Goal: Navigation & Orientation: Go to known website

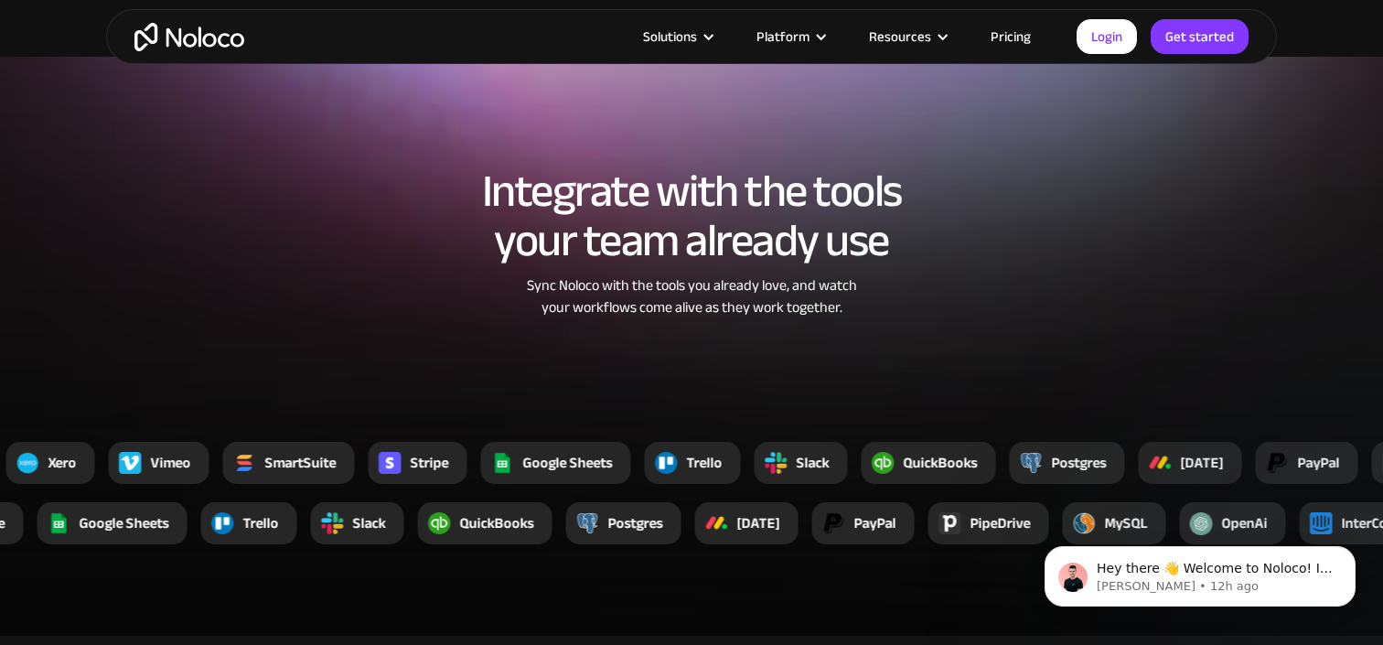
scroll to position [3205, 0]
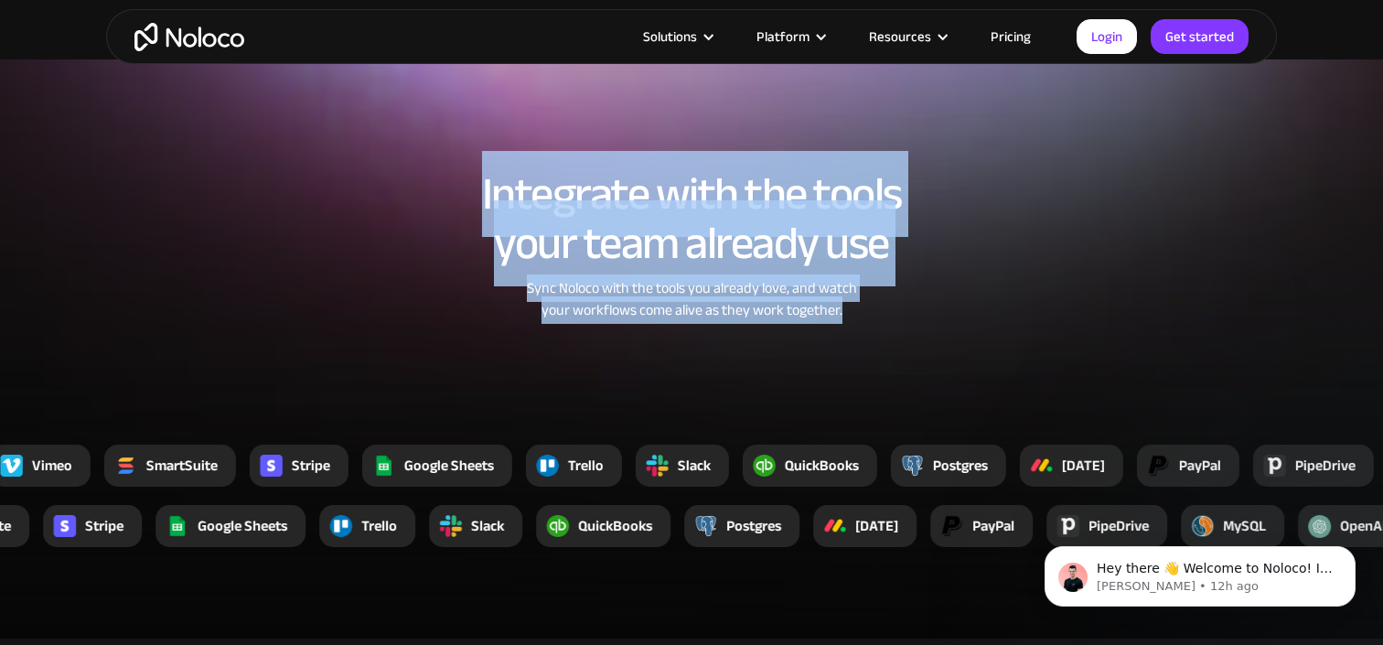
drag, startPoint x: 482, startPoint y: 194, endPoint x: 874, endPoint y: 303, distance: 406.5
click at [874, 303] on div "Integrate with the tools your team already use Sync Noloco with the tools you a…" at bounding box center [691, 263] width 1171 height 225
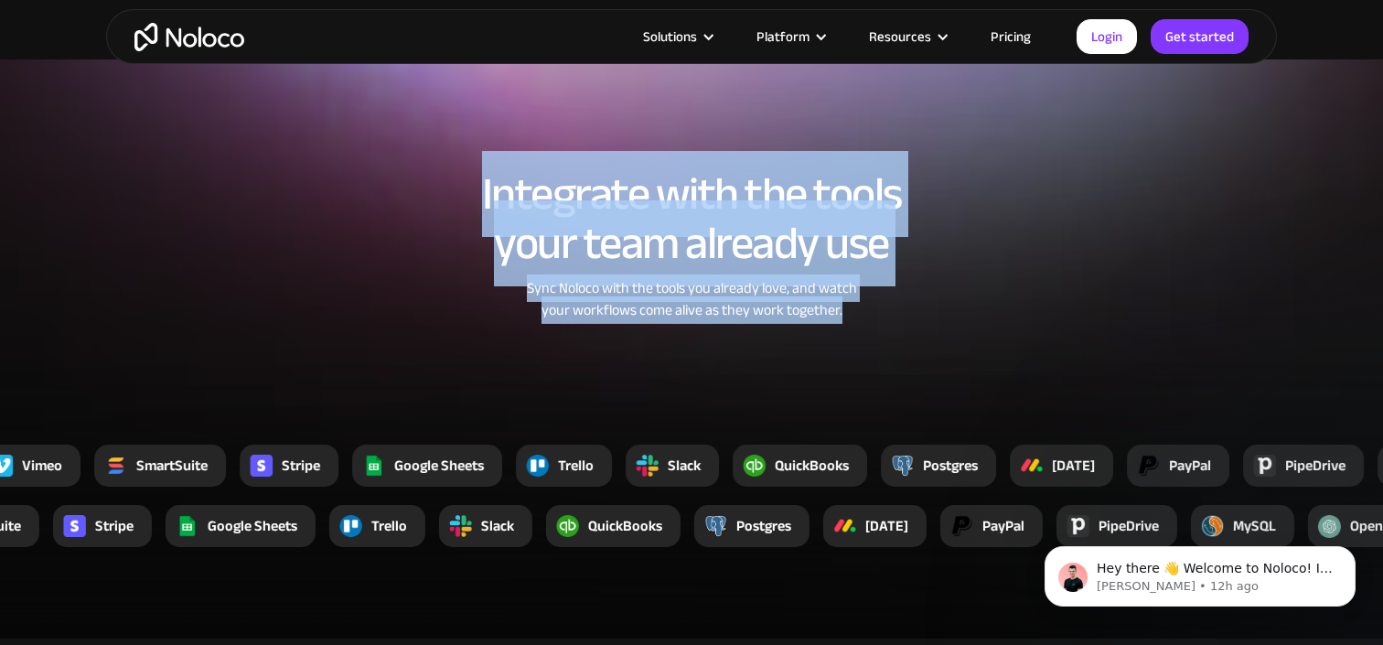
copy div "Integrate with the tools your team already use Sync Noloco with the tools you a…"
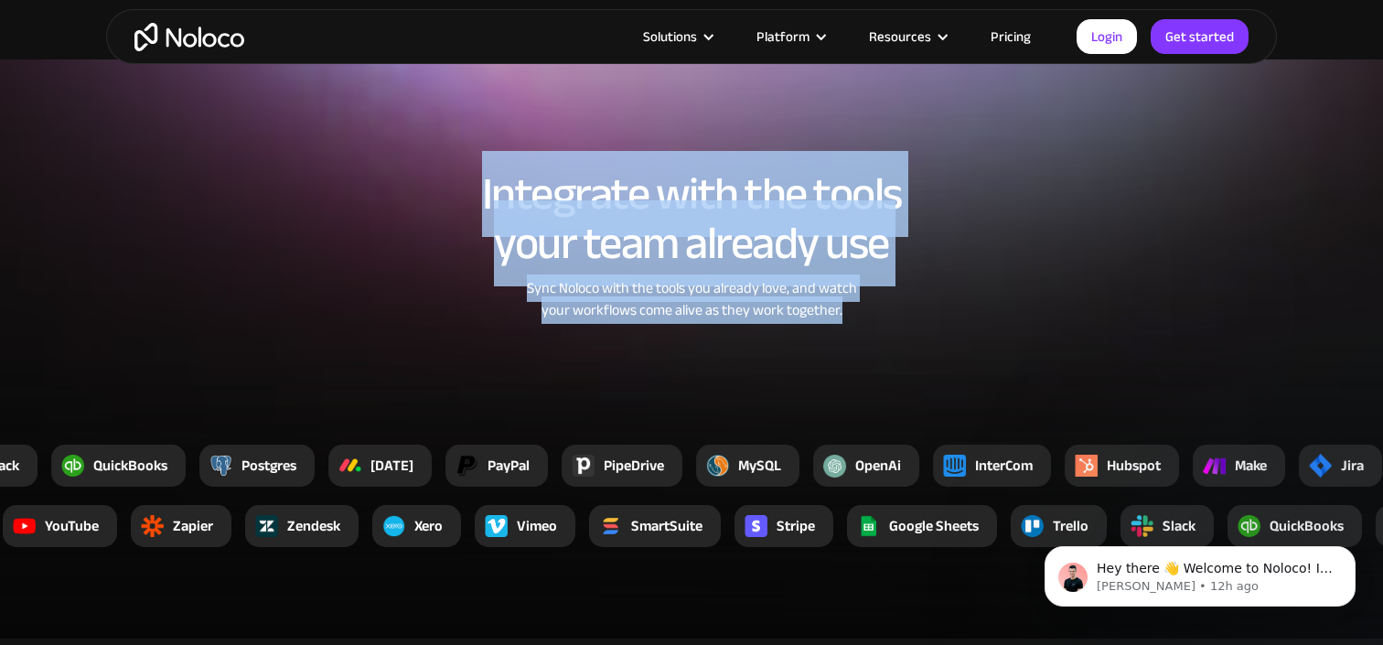
copy div "Integrate with the tools your team already use Sync Noloco with the tools you a…"
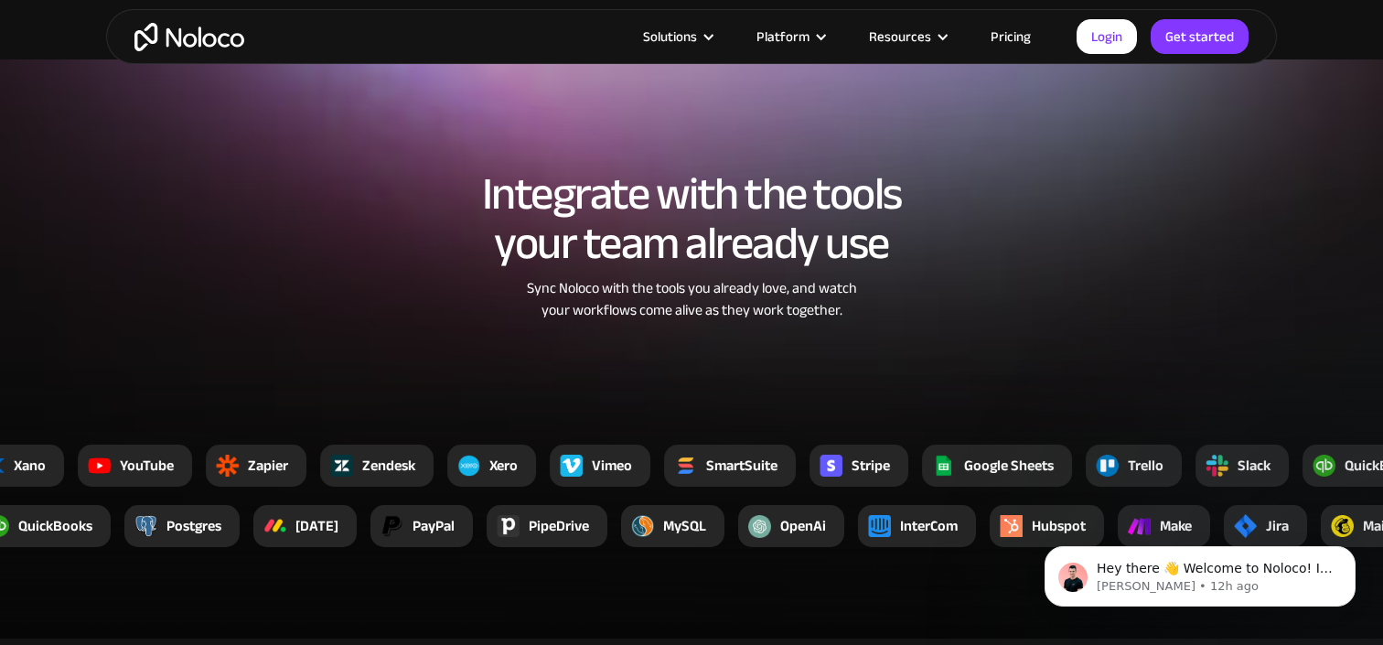
click at [1125, 231] on h2 "Integrate with the tools your team already use" at bounding box center [691, 218] width 1135 height 99
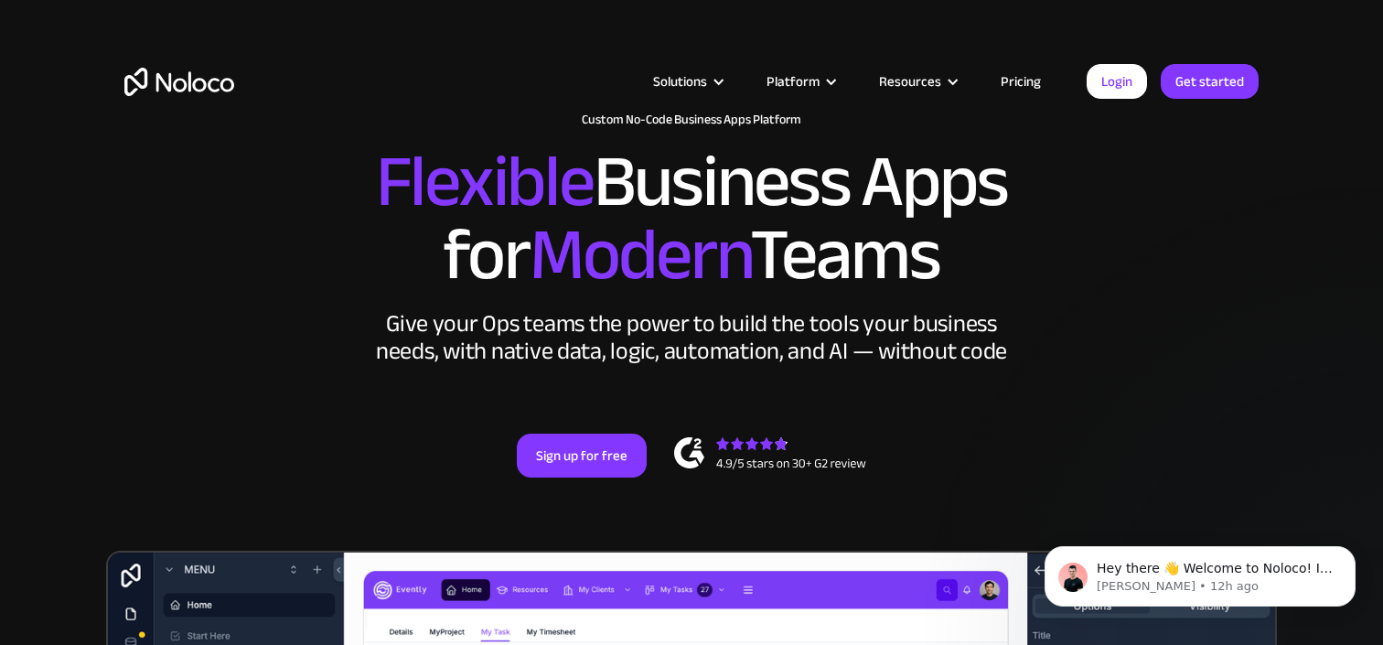
scroll to position [0, 0]
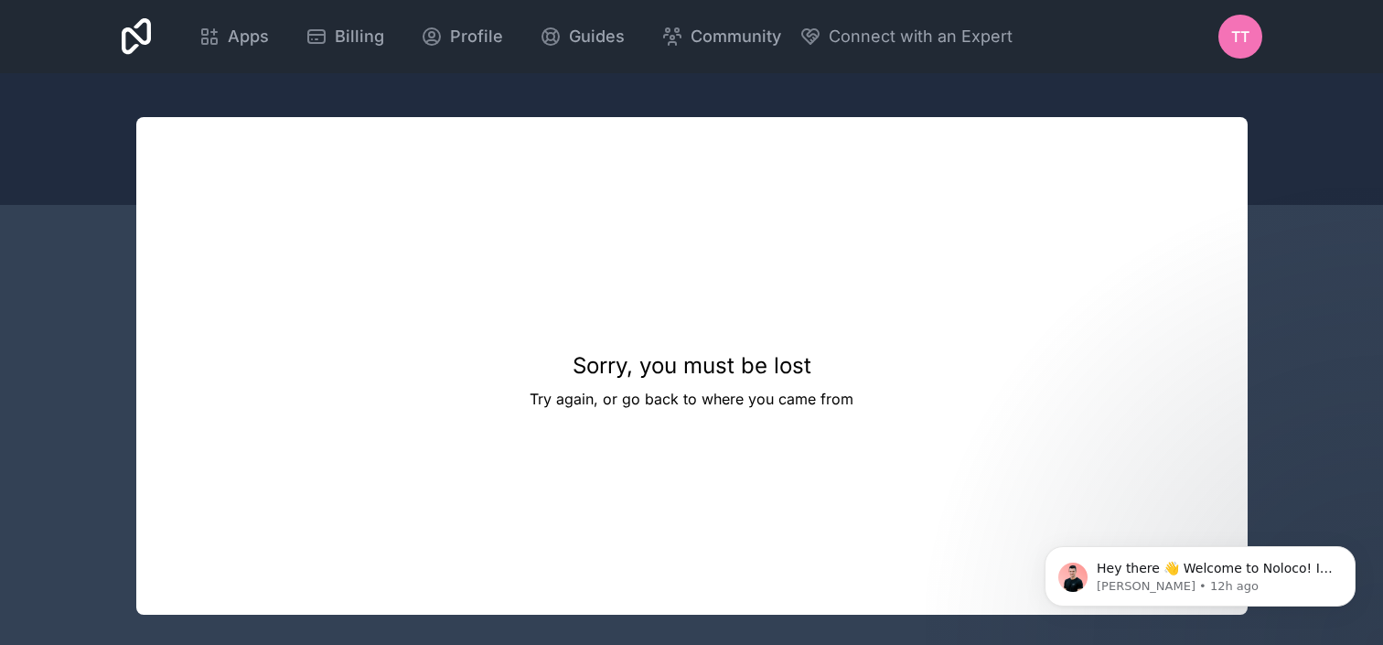
click at [1241, 49] on div "tt" at bounding box center [1241, 37] width 44 height 44
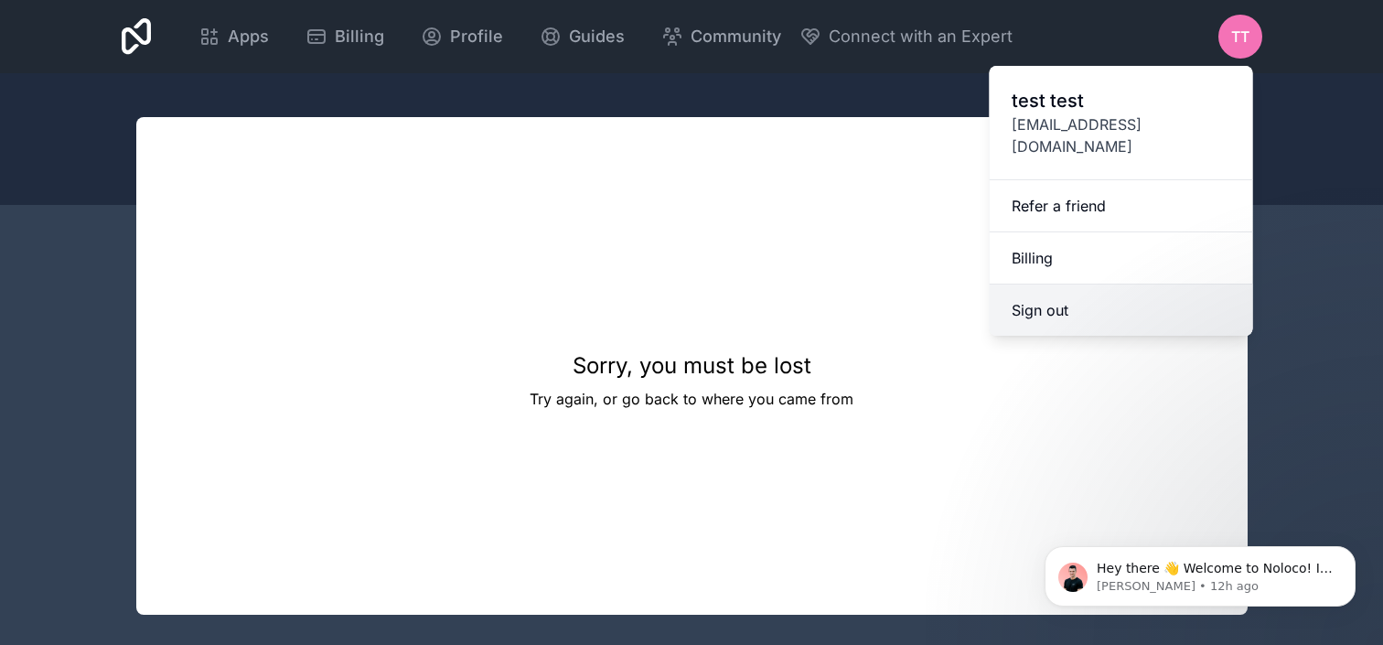
click at [1177, 288] on button "Sign out" at bounding box center [1122, 310] width 264 height 51
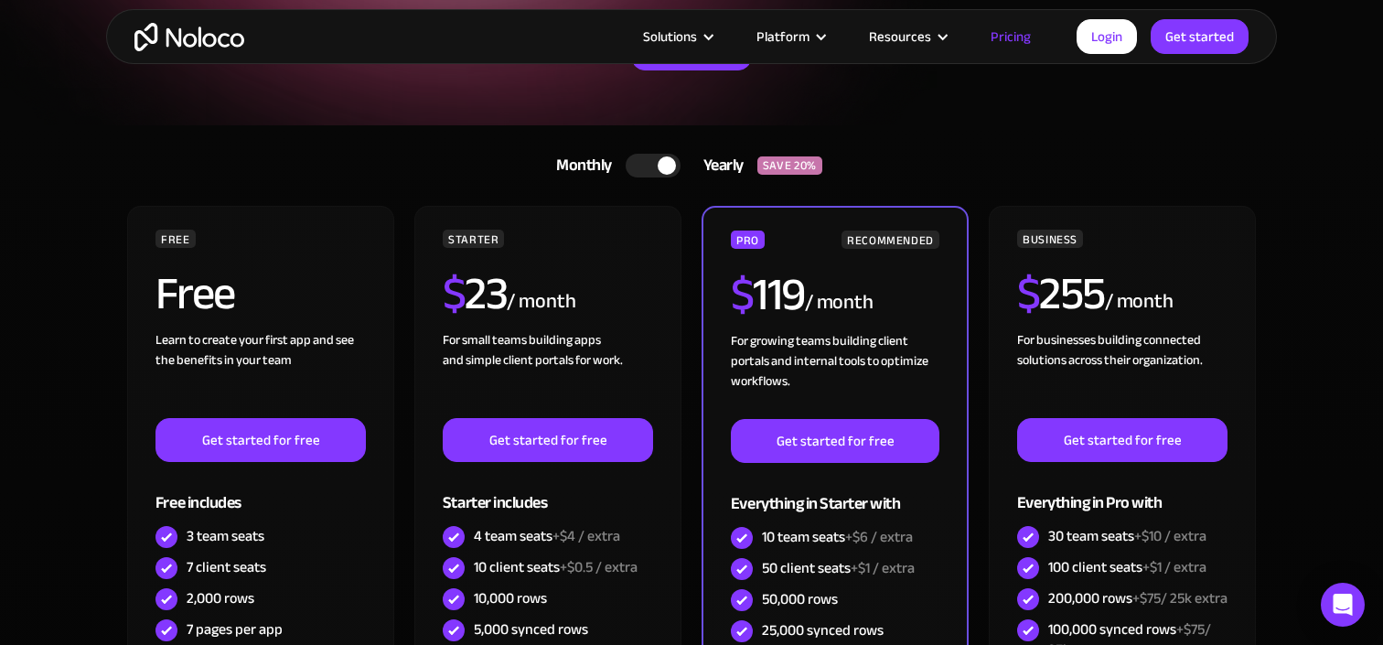
scroll to position [273, 0]
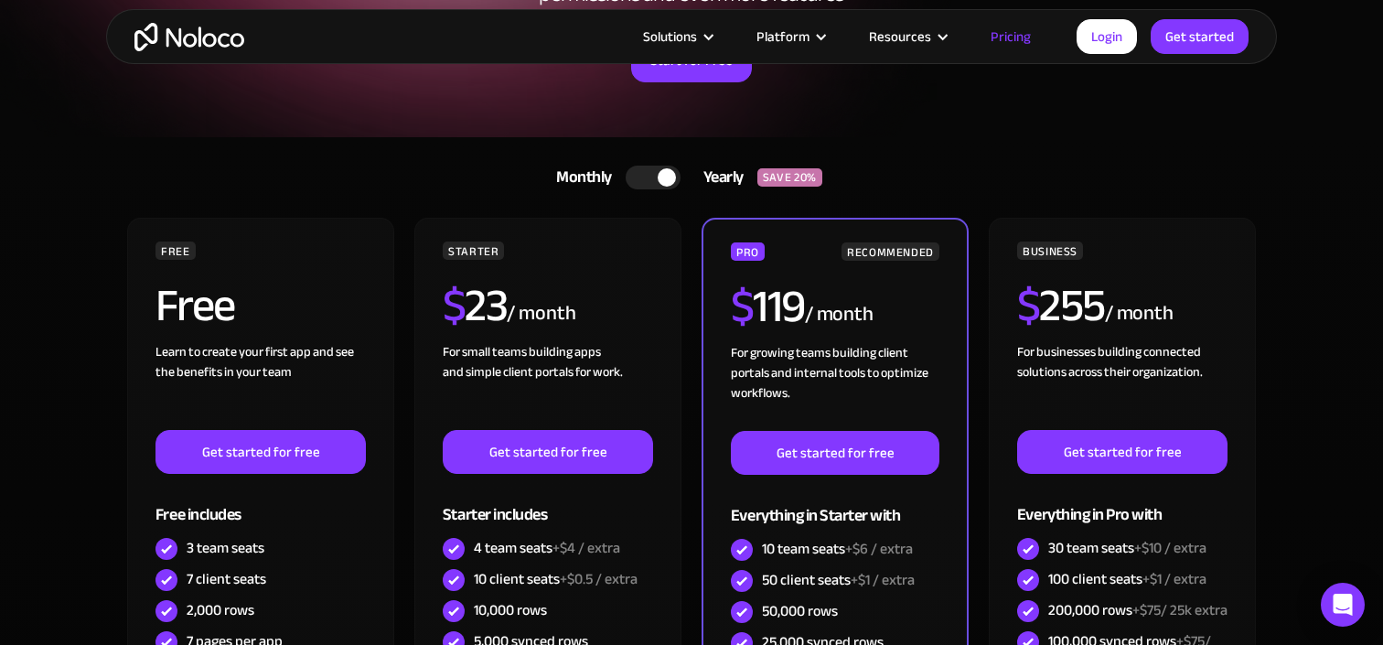
click at [625, 184] on link "Monthly Yearly SAVE 20%" at bounding box center [691, 178] width 317 height 44
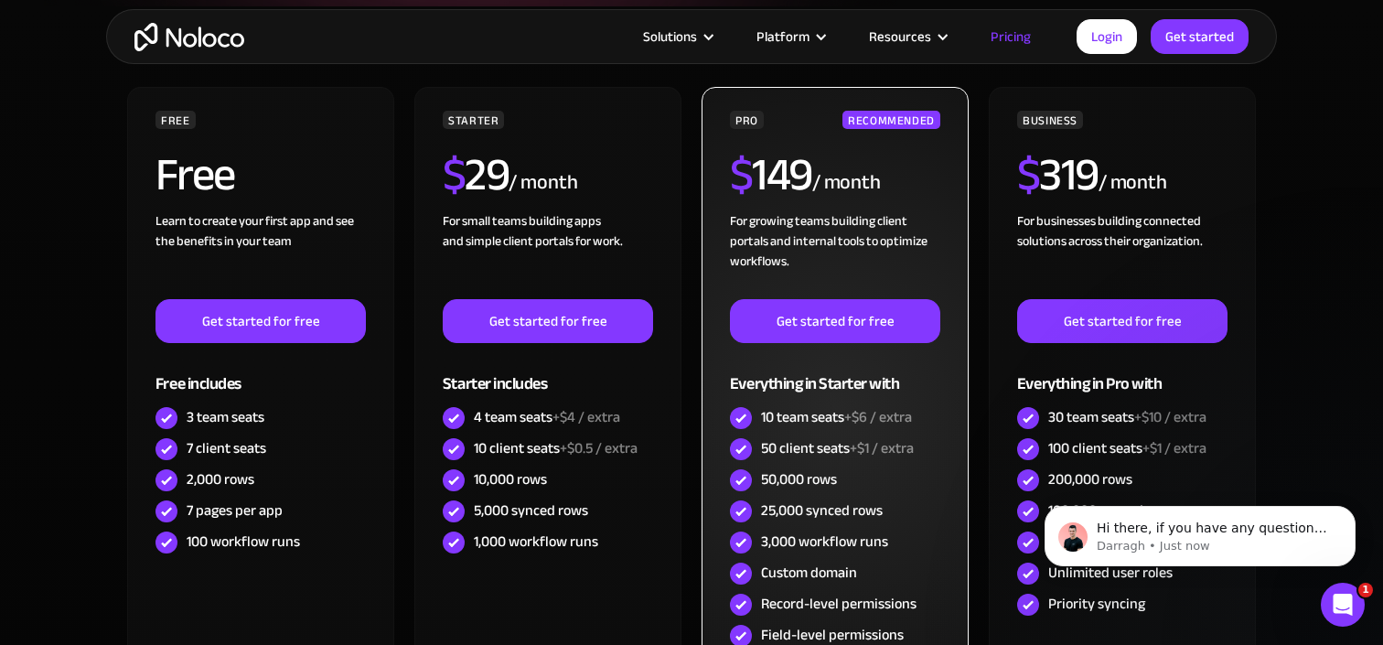
scroll to position [411, 0]
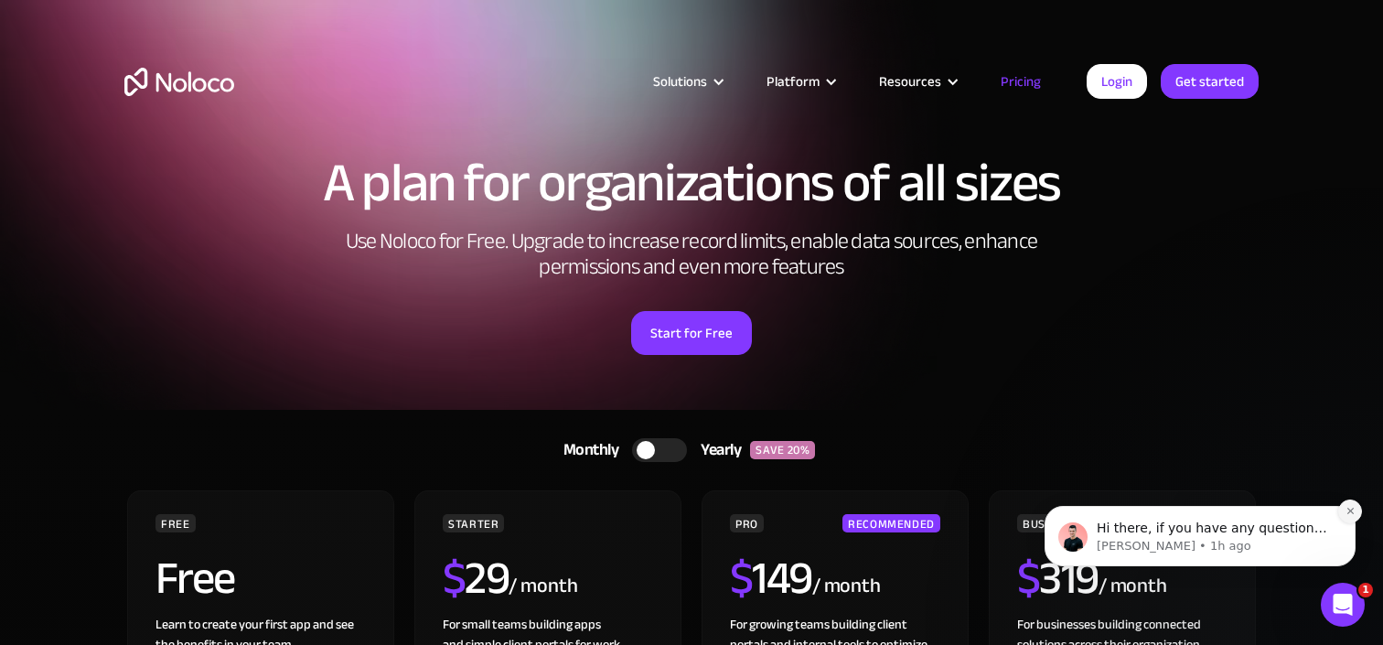
click at [1344, 517] on button "Dismiss notification" at bounding box center [1351, 512] width 24 height 24
